Goal: Transaction & Acquisition: Purchase product/service

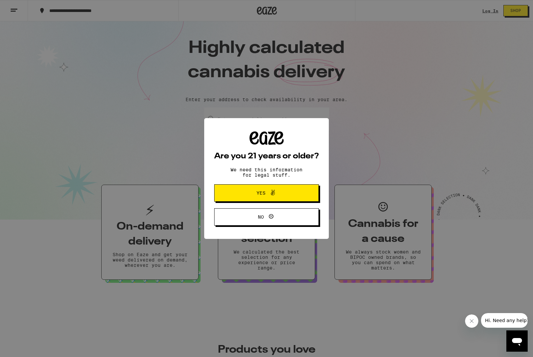
click at [274, 195] on icon at bounding box center [273, 193] width 8 height 8
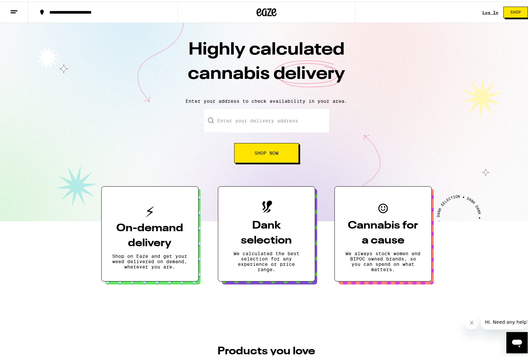
click at [250, 115] on input "Enter your delivery address" at bounding box center [266, 119] width 125 height 23
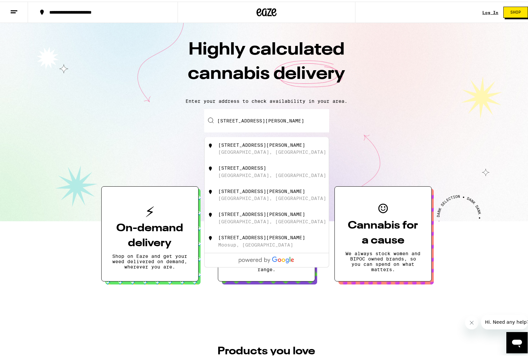
click at [235, 146] on div "[STREET_ADDRESS][PERSON_NAME]" at bounding box center [261, 143] width 87 height 5
type input "[STREET_ADDRESS][PERSON_NAME]"
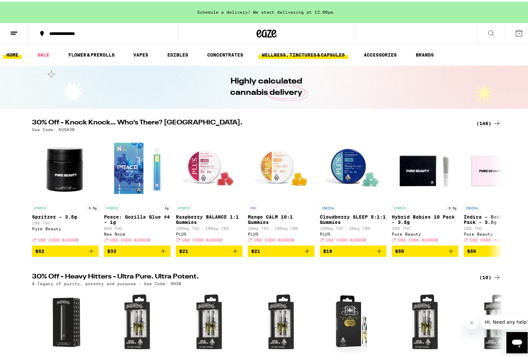
click at [297, 51] on link "WELLNESS, TINCTURES & CAPSULES" at bounding box center [303, 53] width 90 height 8
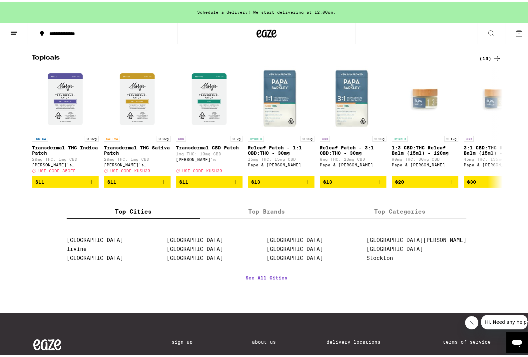
scroll to position [463, 0]
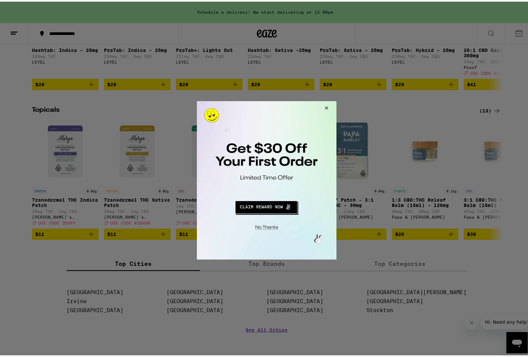
click at [327, 104] on button "Close Modal" at bounding box center [325, 109] width 18 height 16
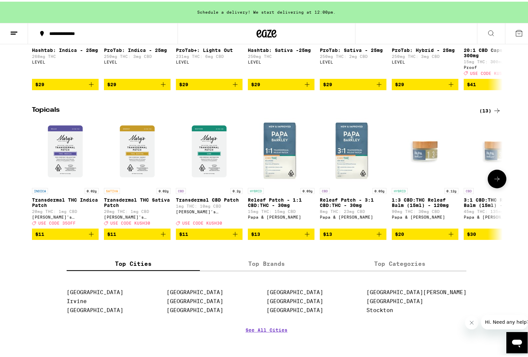
click at [496, 181] on icon at bounding box center [497, 177] width 8 height 8
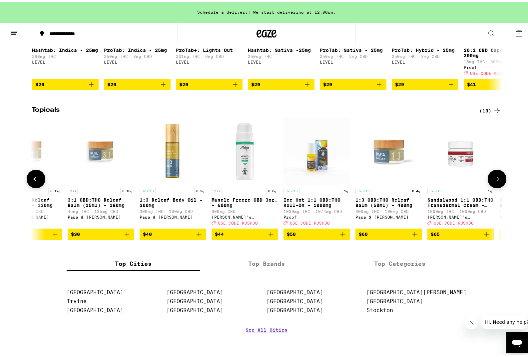
scroll to position [0, 396]
click at [496, 181] on icon at bounding box center [497, 177] width 8 height 8
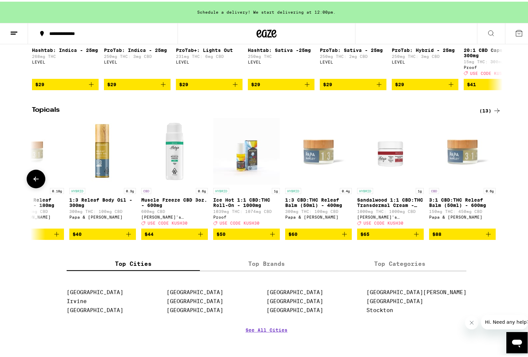
click at [497, 187] on div at bounding box center [497, 177] width 19 height 19
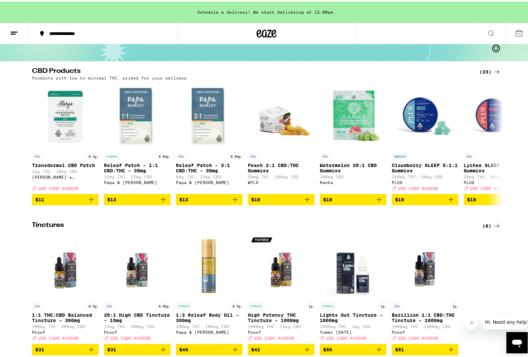
scroll to position [0, 0]
